Goal: Check status: Check status

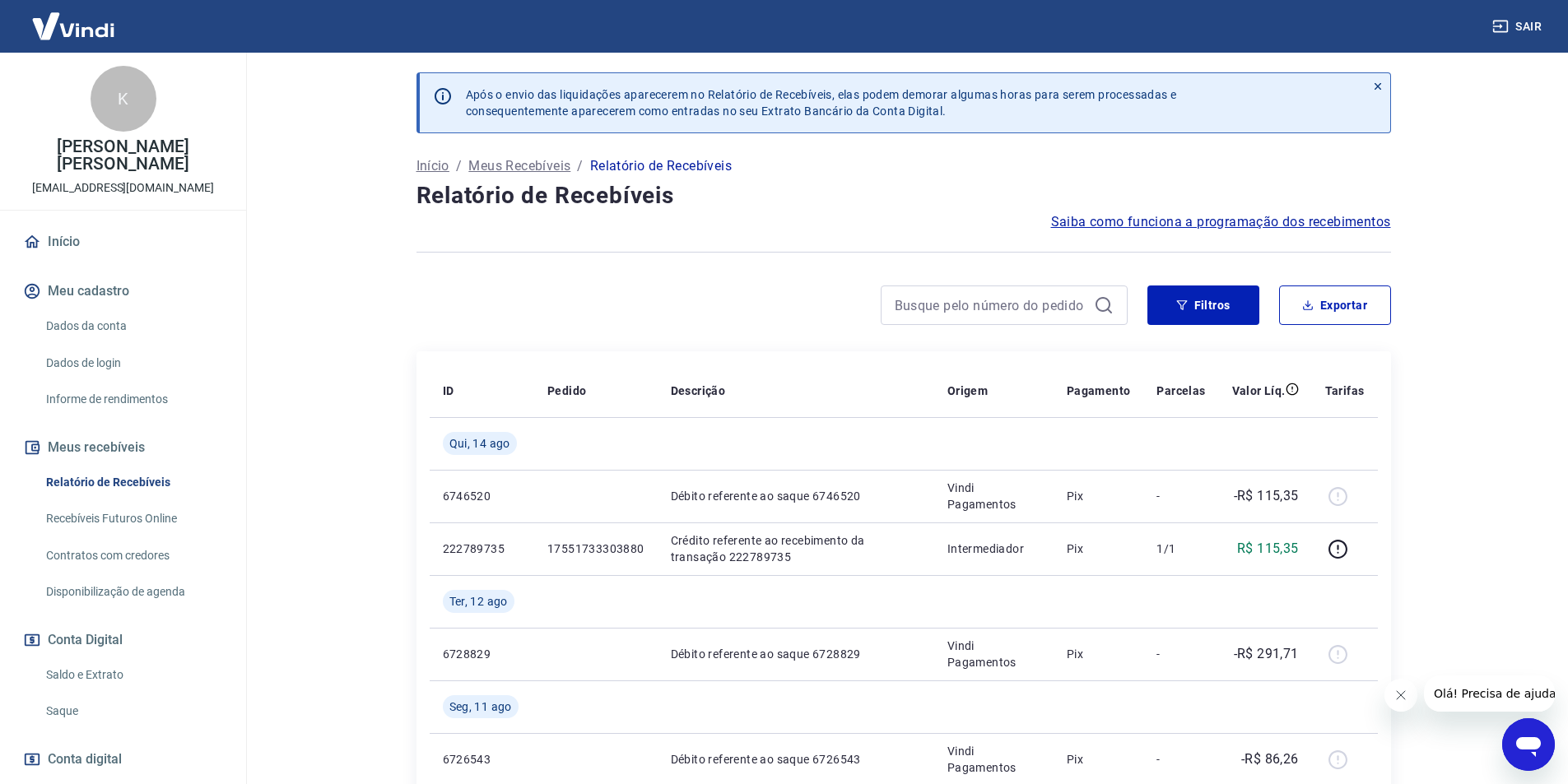
click at [91, 672] on link "Saldo e Extrato" at bounding box center [132, 675] width 187 height 34
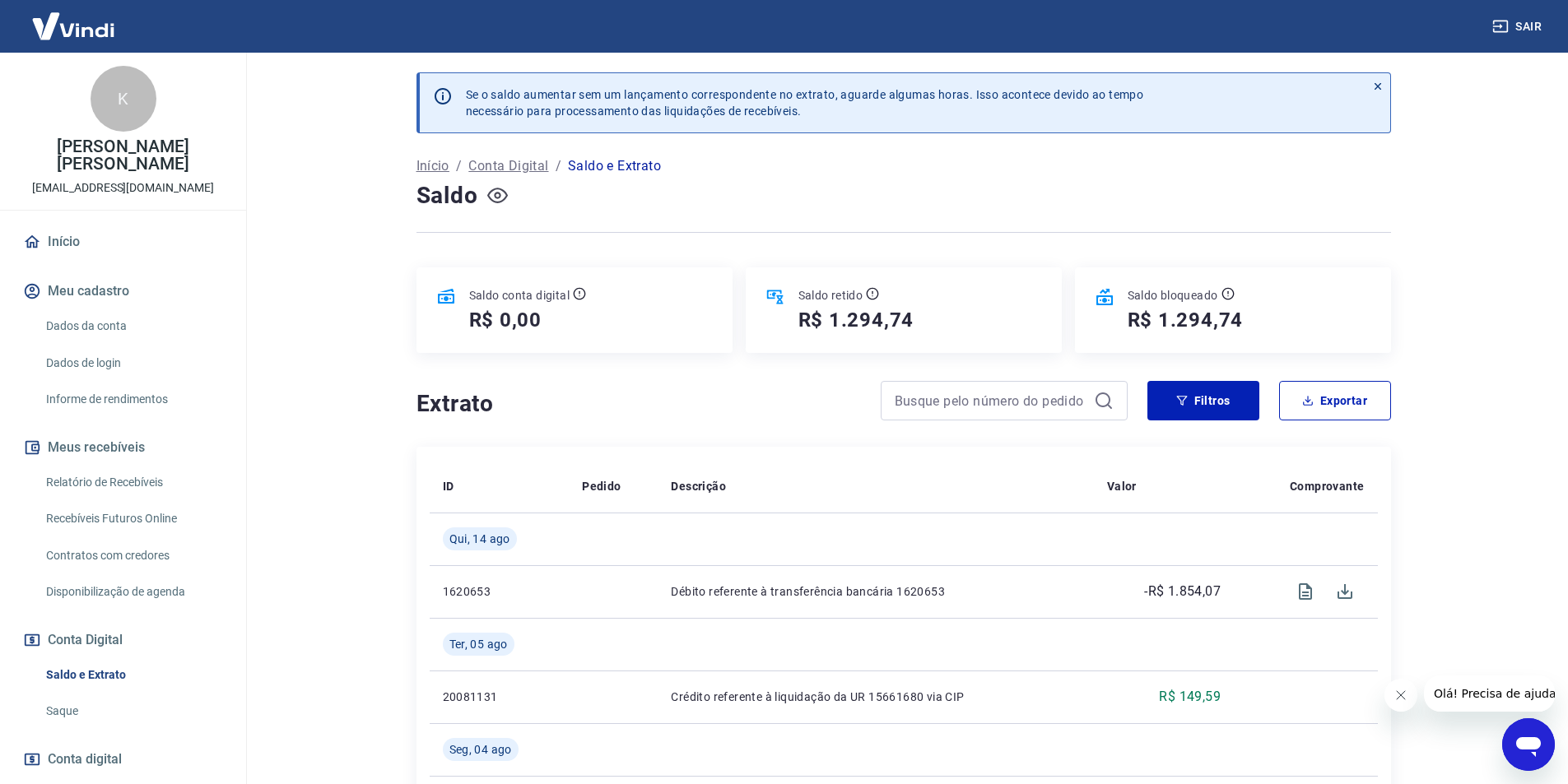
click at [497, 193] on icon "button" at bounding box center [497, 195] width 7 height 7
click at [503, 194] on icon "button" at bounding box center [498, 195] width 21 height 21
click at [1538, 23] on button "Sair" at bounding box center [1518, 26] width 59 height 30
